Goal: Understand process/instructions

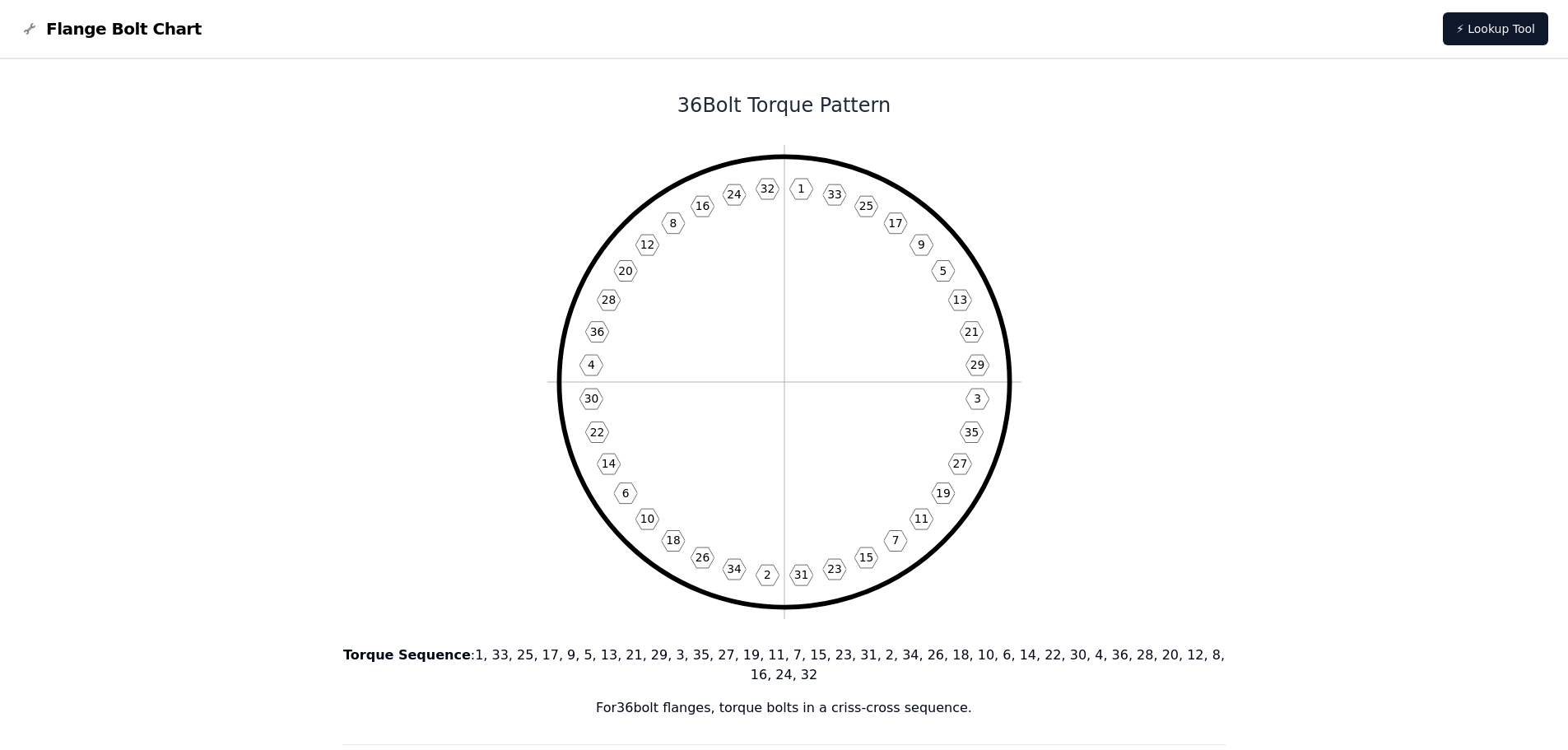
click at [505, 655] on p "Torque Sequence : 1, 33, 25, 17, 9, 5, 13, 21, 29, 3, 35, 27, 19, 11, 7, 15, 23…" at bounding box center [784, 665] width 884 height 39
click at [519, 655] on p "Torque Sequence : 1, 33, 25, 17, 9, 5, 13, 21, 29, 3, 35, 27, 19, 11, 7, 15, 23…" at bounding box center [784, 665] width 884 height 39
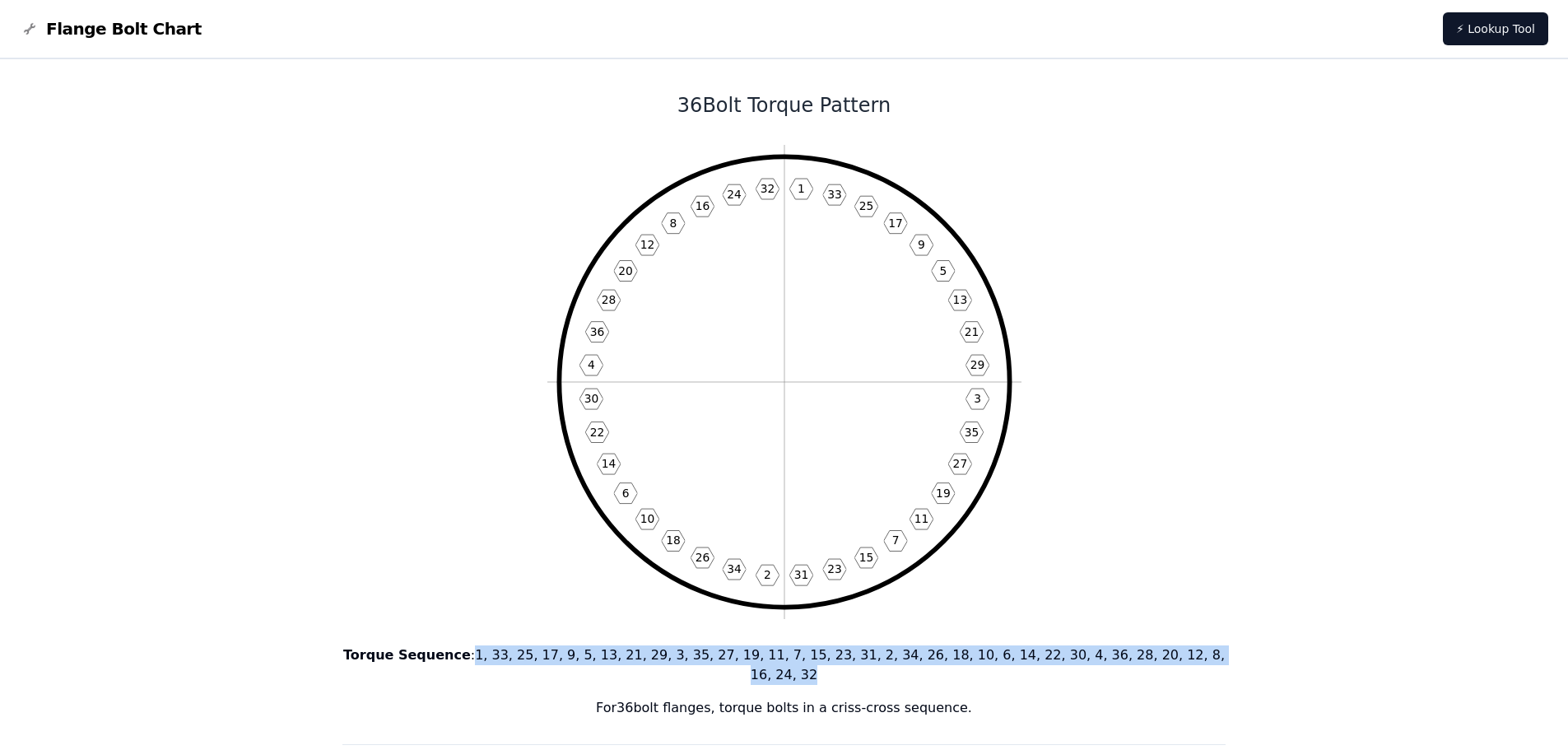
drag, startPoint x: 505, startPoint y: 658, endPoint x: 1185, endPoint y: 654, distance: 680.0
click at [1185, 654] on p "Torque Sequence : 1, 33, 25, 17, 9, 5, 13, 21, 29, 3, 35, 27, 19, 11, 7, 15, 23…" at bounding box center [784, 665] width 884 height 39
click at [514, 652] on p "Torque Sequence : 1, 33, 25, 17, 9, 5, 13, 21, 29, 3, 35, 27, 19, 11, 7, 15, 23…" at bounding box center [784, 665] width 884 height 39
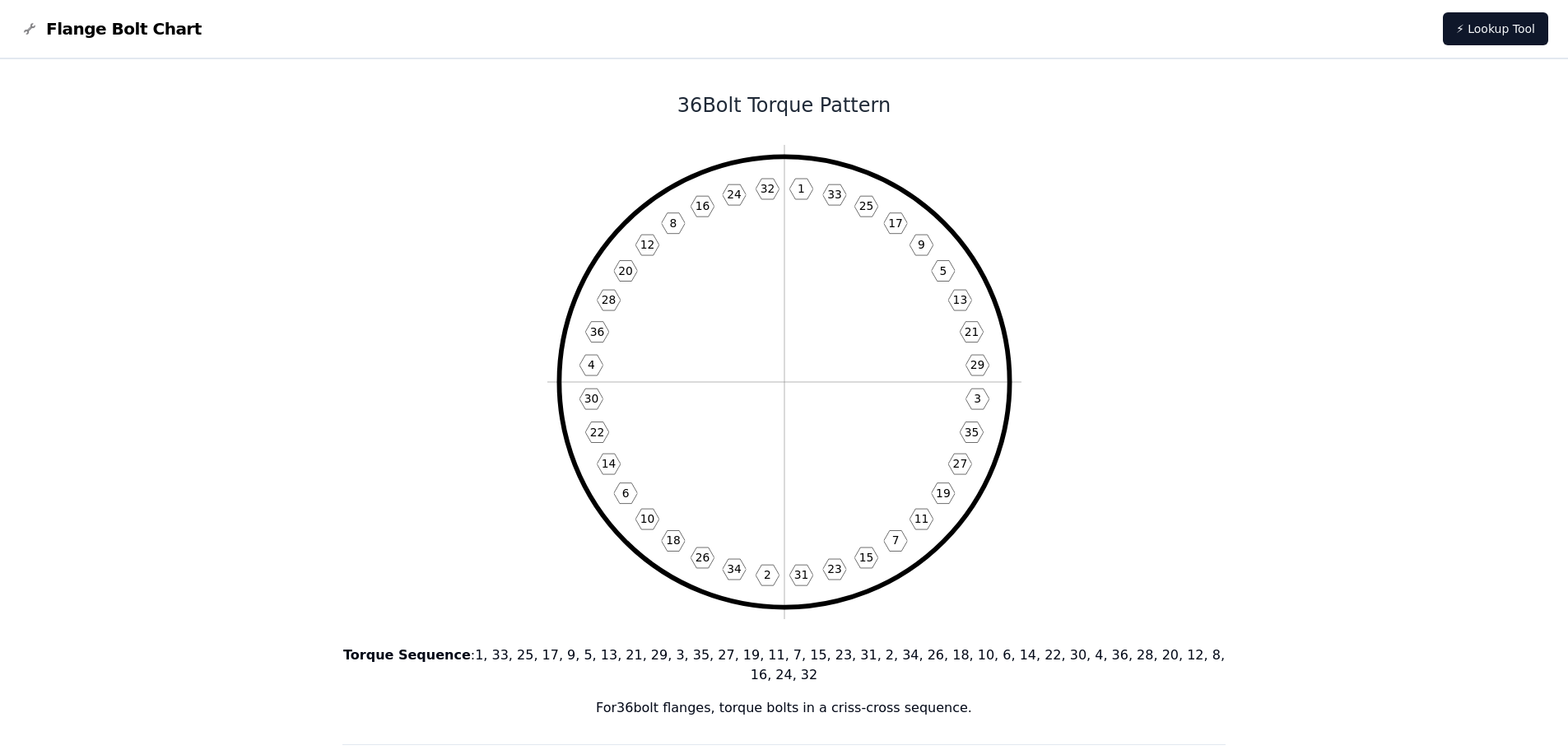
click at [801, 187] on text "1" at bounding box center [801, 188] width 8 height 13
click at [768, 573] on text "2" at bounding box center [767, 573] width 8 height 13
click at [973, 397] on icon "1 33 25 17 9 5 13 21 29 3 35 27 19 11 7 15 23 31 2 34 26 18 10 6 14 22 30 4 36 …" at bounding box center [784, 381] width 474 height 474
click at [596, 362] on icon "1 33 25 17 9 5 13 21 29 3 35 27 19 11 7 15 23 31 2 34 26 18 10 6 14 22 30 4 36 …" at bounding box center [784, 381] width 474 height 474
click at [946, 270] on icon "1 33 25 17 9 5 13 21 29 3 35 27 19 11 7 15 23 31 2 34 26 18 10 6 14 22 30 4 36 …" at bounding box center [784, 381] width 474 height 474
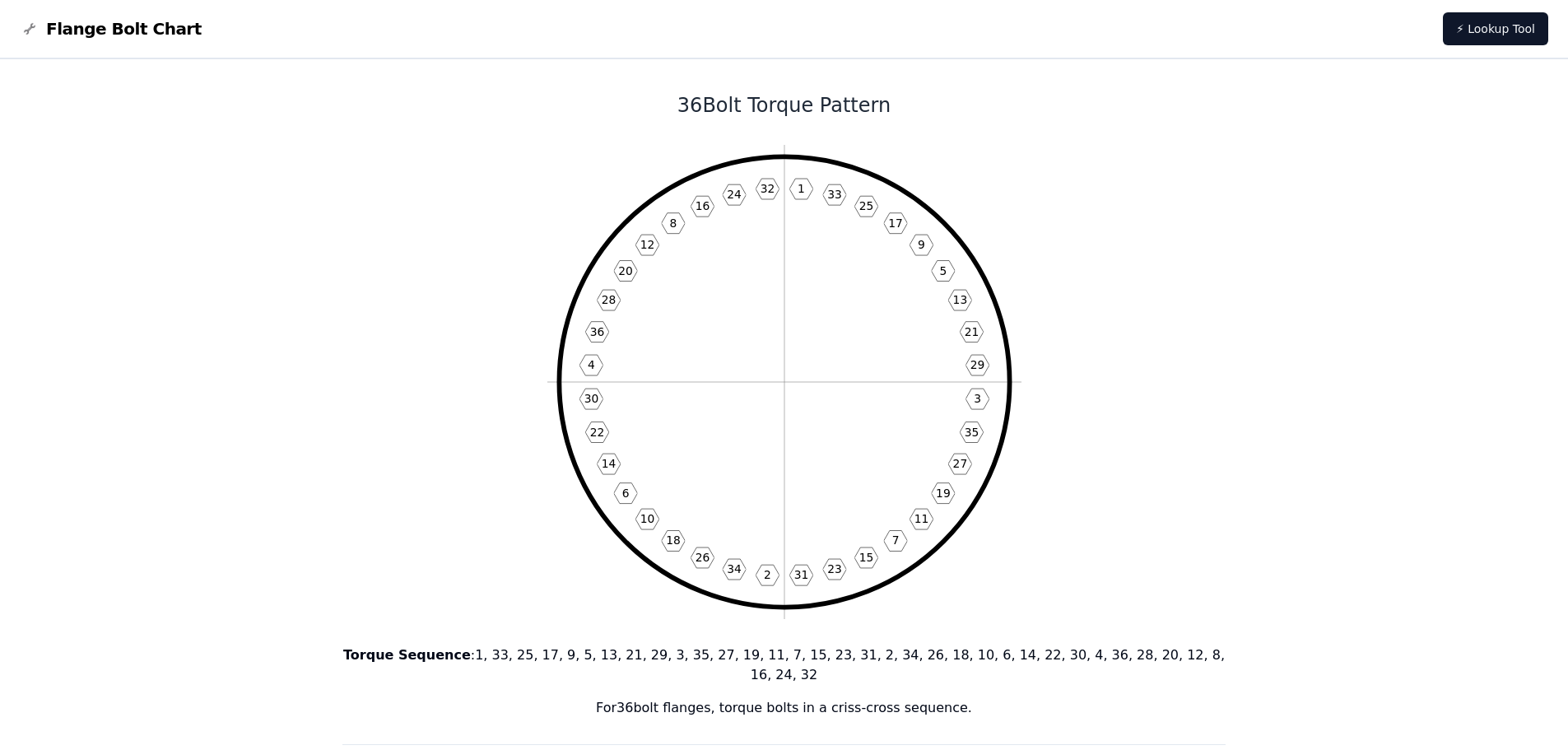
click at [615, 489] on icon "1 33 25 17 9 5 13 21 29 3 35 27 19 11 7 15 23 31 2 34 26 18 10 6 14 22 30 4 36 …" at bounding box center [784, 381] width 474 height 474
click at [881, 537] on icon "1 33 25 17 9 5 13 21 29 3 35 27 19 11 7 15 23 31 2 34 26 18 10 6 14 22 30 4 36 …" at bounding box center [784, 381] width 474 height 474
click at [670, 229] on text "8" at bounding box center [672, 222] width 8 height 13
click at [927, 244] on icon "1 33 25 17 9 5 13 21 29 3 35 27 19 11 7 15 23 31 2 34 26 18 10 6 14 22 30 4 36 …" at bounding box center [784, 381] width 474 height 474
click at [643, 528] on icon "1 33 25 17 9 5 13 21 29 3 35 27 19 11 7 15 23 31 2 34 26 18 10 6 14 22 30 4 36 …" at bounding box center [784, 381] width 474 height 474
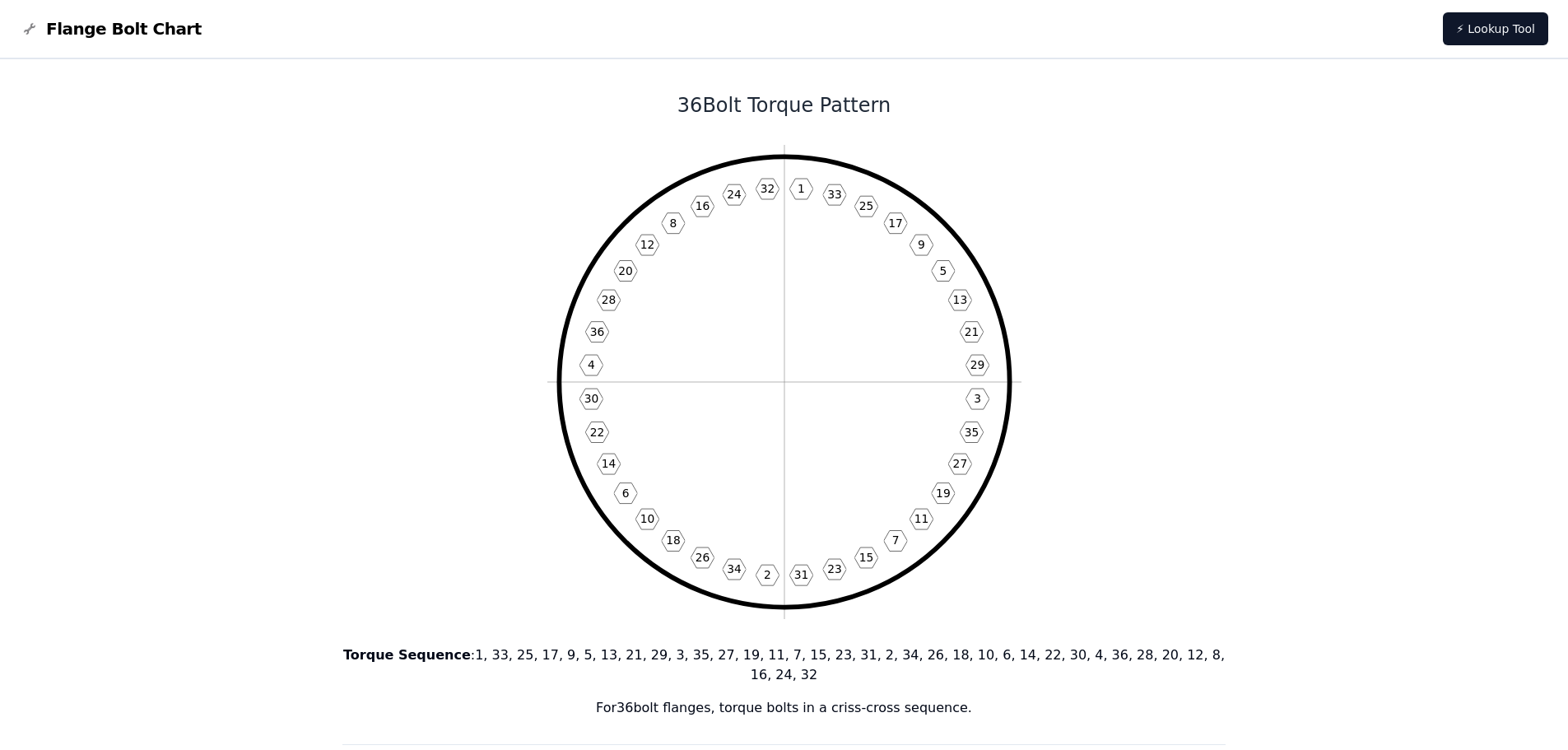
click at [922, 522] on text "11" at bounding box center [921, 518] width 15 height 13
click at [647, 236] on icon "1 33 25 17 9 5 13 21 29 3 35 27 19 11 7 15 23 31 2 34 26 18 10 6 14 22 30 4 36 …" at bounding box center [784, 381] width 474 height 474
click at [961, 305] on text "13" at bounding box center [959, 299] width 15 height 13
click at [611, 468] on text "14" at bounding box center [608, 463] width 15 height 13
